Goal: Task Accomplishment & Management: Manage account settings

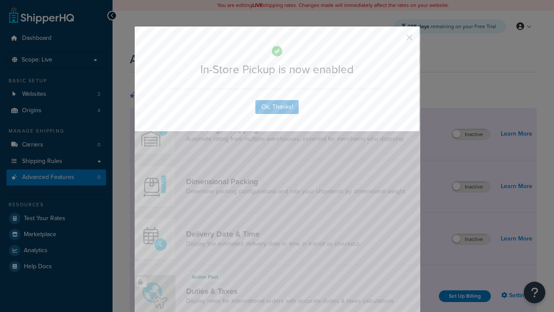
scroll to position [280, 0]
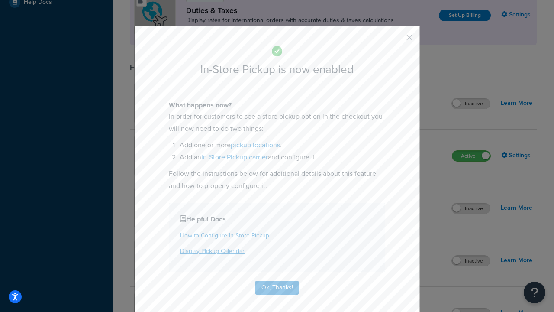
click at [396, 39] on button "button" at bounding box center [396, 40] width 2 height 2
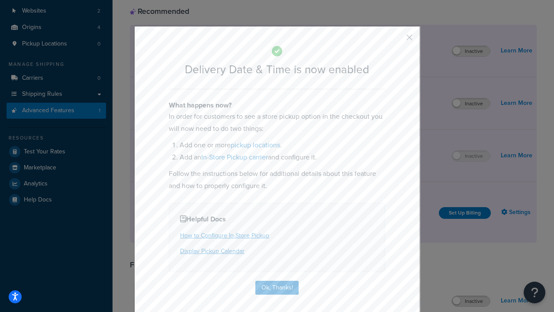
click at [396, 39] on button "button" at bounding box center [396, 40] width 2 height 2
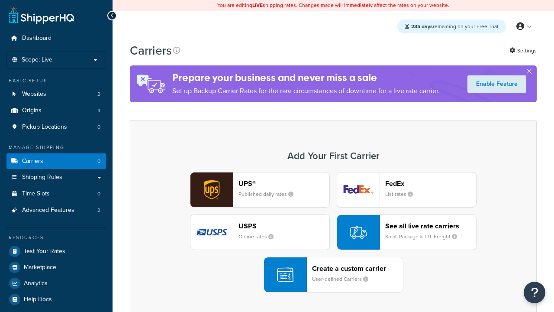
click at [333, 232] on div "UPS® Published daily rates FedEx List rates USPS Online rates See all live rate…" at bounding box center [333, 232] width 389 height 120
click at [333, 274] on div "Create a custom carrier User-defined Carriers" at bounding box center [357, 274] width 91 height 21
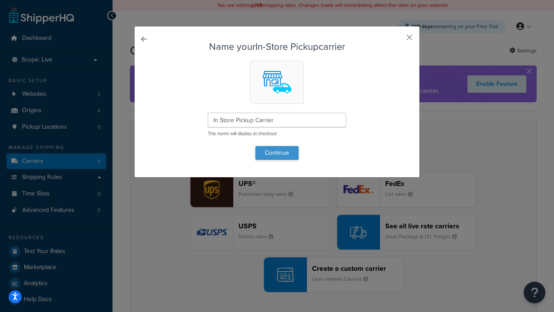
type input "In Store Pickup Carrier"
click at [277, 152] on button "Continue" at bounding box center [276, 153] width 43 height 14
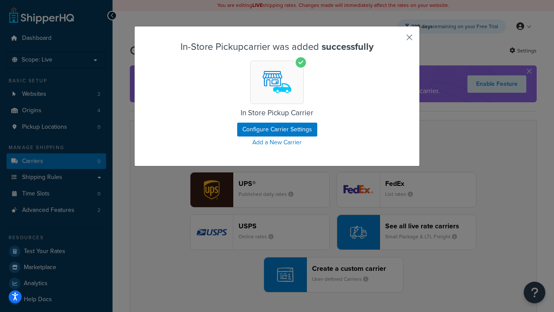
click at [396, 40] on button "button" at bounding box center [396, 40] width 2 height 2
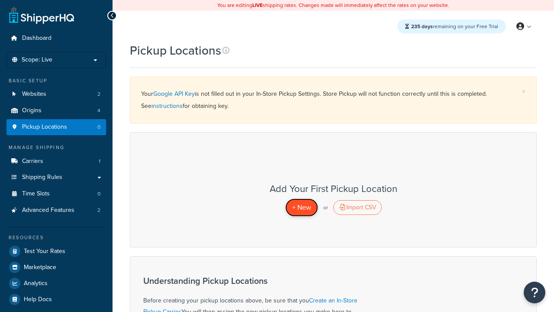
click at [301, 207] on span "+ New" at bounding box center [301, 207] width 19 height 10
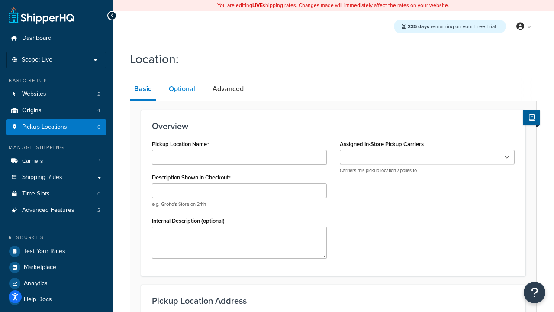
click at [182, 89] on link "Optional" at bounding box center [181, 88] width 35 height 21
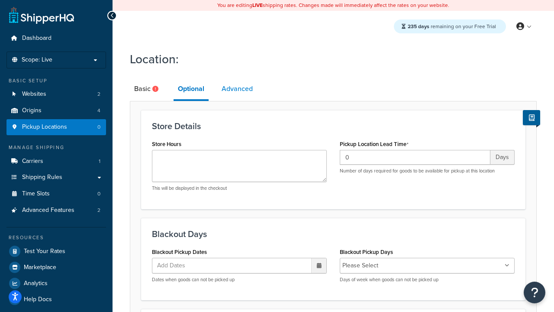
click at [237, 89] on link "Advanced" at bounding box center [237, 88] width 40 height 21
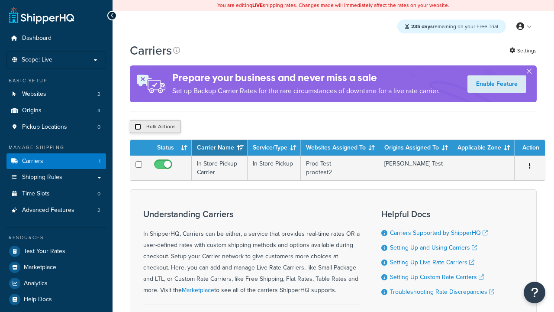
click at [138, 128] on input "checkbox" at bounding box center [138, 126] width 6 height 6
checkbox input "true"
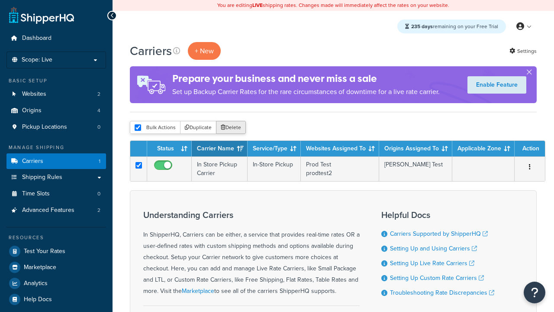
click at [233, 128] on button "Delete" at bounding box center [231, 127] width 30 height 13
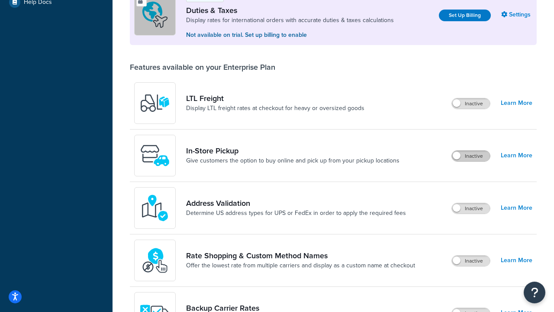
scroll to position [83, 0]
